Goal: Task Accomplishment & Management: Use online tool/utility

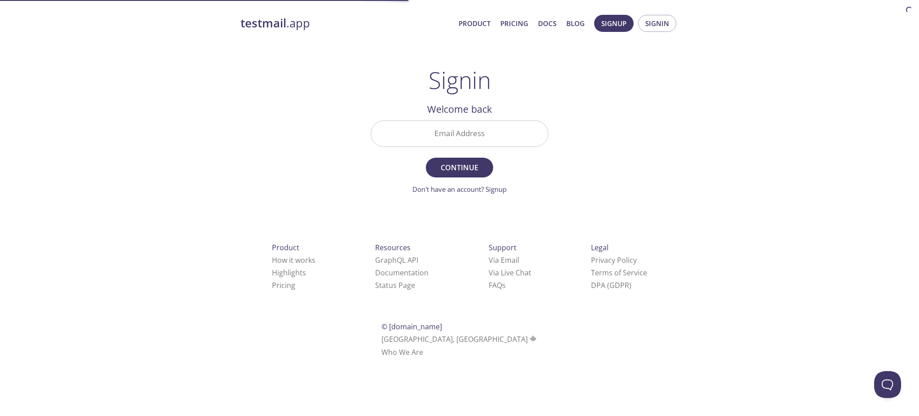
click at [412, 131] on input "Email Address" at bounding box center [459, 134] width 177 height 26
type input "[EMAIL_ADDRESS][DOMAIN_NAME]"
click at [444, 164] on span "Continue" at bounding box center [460, 167] width 48 height 13
click at [462, 147] on div at bounding box center [460, 133] width 178 height 26
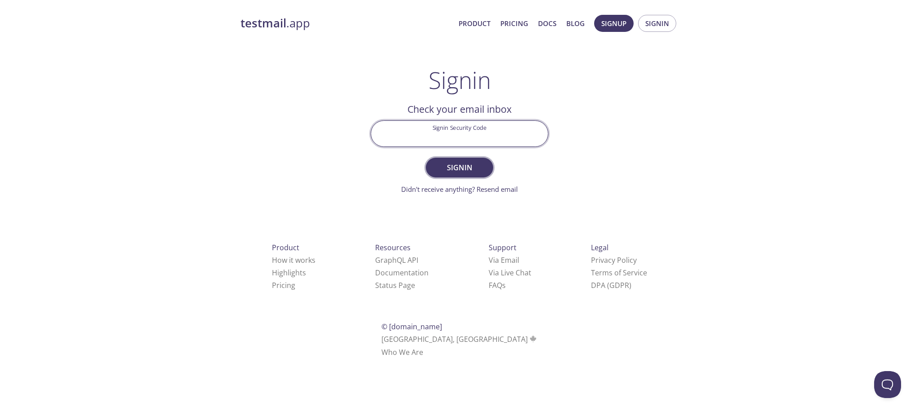
paste input "JDG1DJ8"
type input "JDG1DJ8"
click at [458, 167] on span "Signin" at bounding box center [460, 167] width 48 height 13
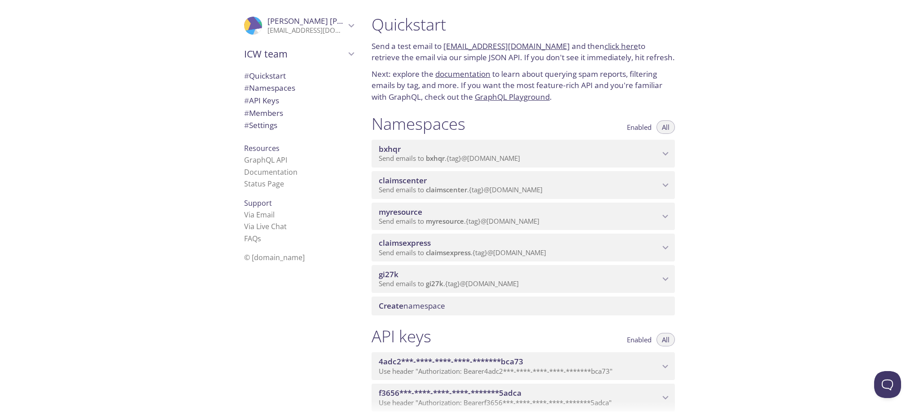
click at [444, 172] on div "claimscenter Send emails to claimscenter . {tag} @[DOMAIN_NAME]" at bounding box center [523, 185] width 303 height 28
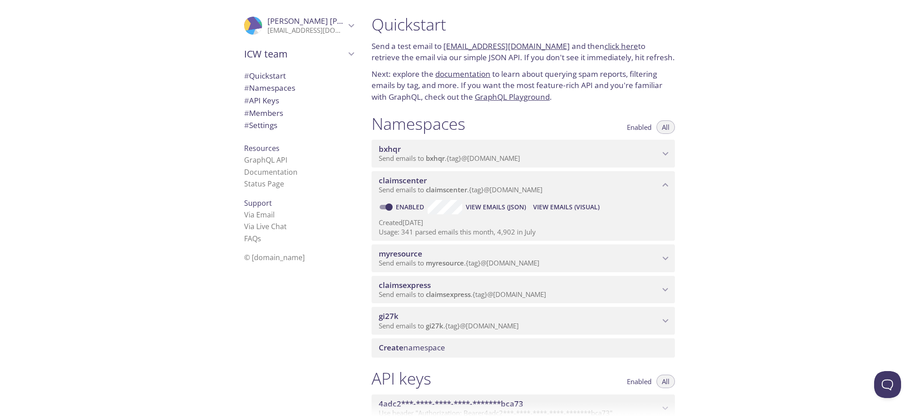
click at [550, 200] on button "View Emails (Visual)" at bounding box center [567, 207] width 74 height 14
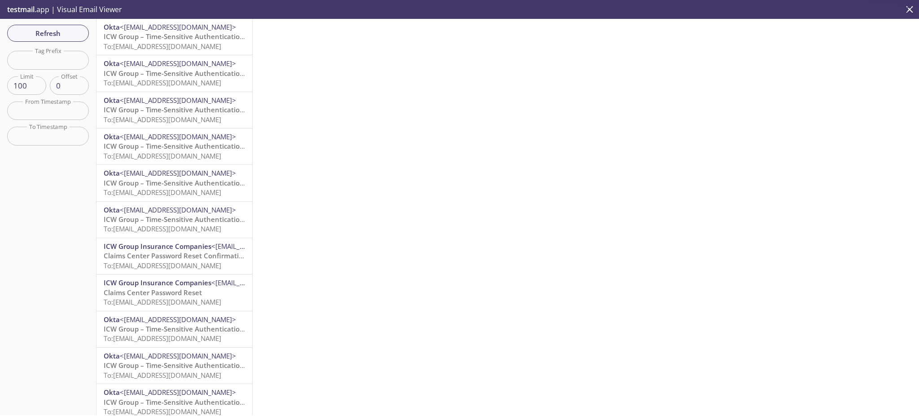
click at [163, 31] on span "<[EMAIL_ADDRESS][DOMAIN_NAME]>" at bounding box center [178, 26] width 116 height 9
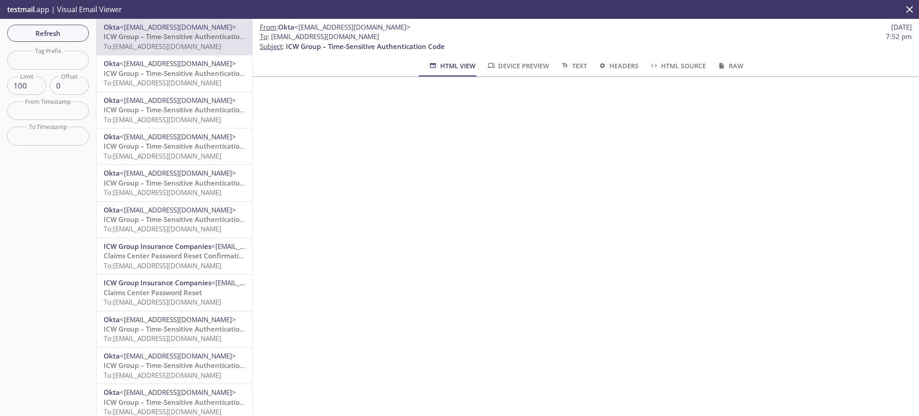
drag, startPoint x: 417, startPoint y: 39, endPoint x: 272, endPoint y: 35, distance: 145.5
click at [272, 35] on span "To : [EMAIL_ADDRESS][DOMAIN_NAME] 7:52 pm" at bounding box center [586, 36] width 652 height 9
copy span "[EMAIL_ADDRESS][DOMAIN_NAME]"
click at [35, 29] on span "Refresh" at bounding box center [47, 33] width 67 height 12
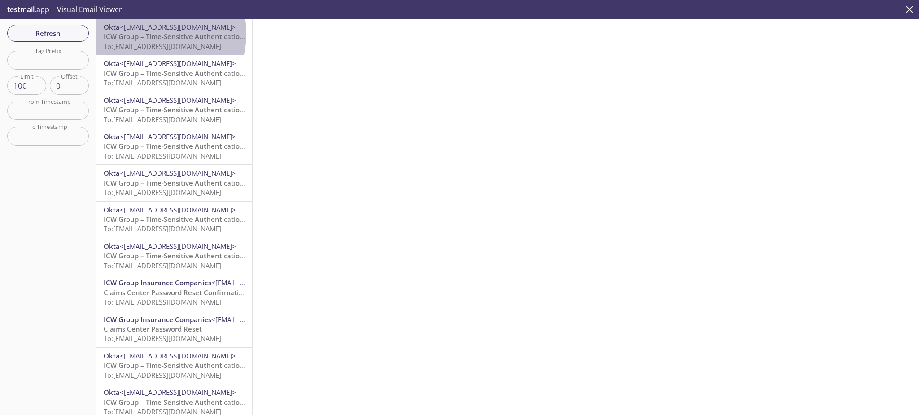
click at [149, 33] on span "ICW Group – Time-Sensitive Authentication Code" at bounding box center [183, 36] width 159 height 9
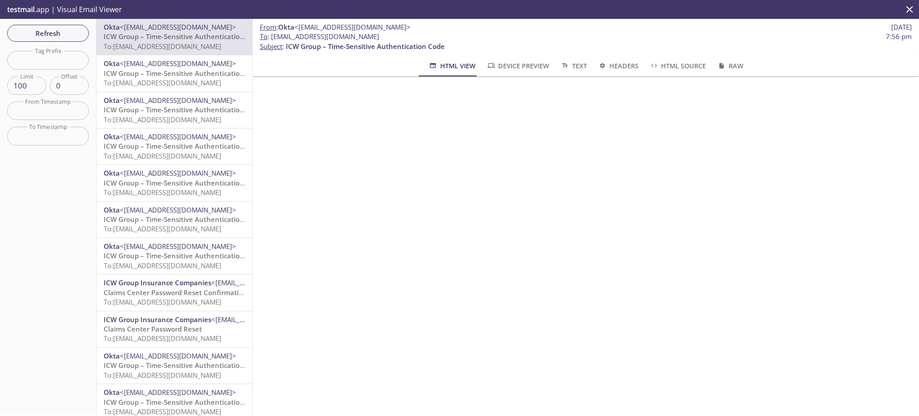
click at [145, 69] on span "ICW Group – Time-Sensitive Authentication Code" at bounding box center [183, 73] width 159 height 9
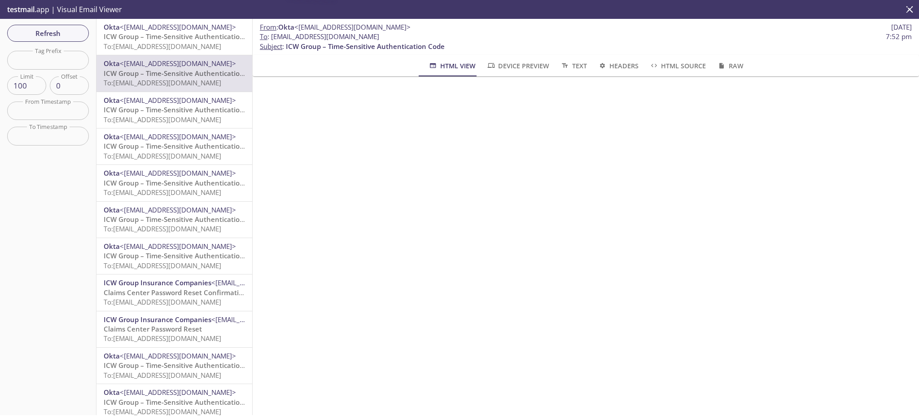
click at [151, 27] on span "<[EMAIL_ADDRESS][DOMAIN_NAME]>" at bounding box center [178, 26] width 116 height 9
